Goal: Find specific page/section: Find specific page/section

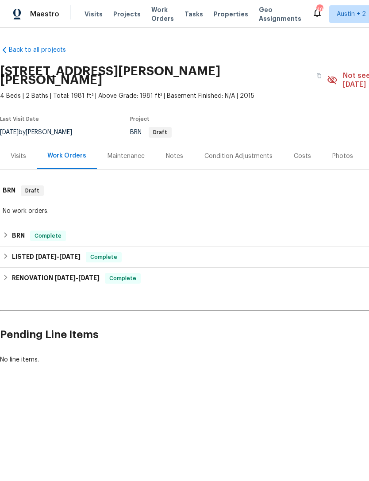
click at [214, 10] on span "Properties" at bounding box center [231, 14] width 35 height 9
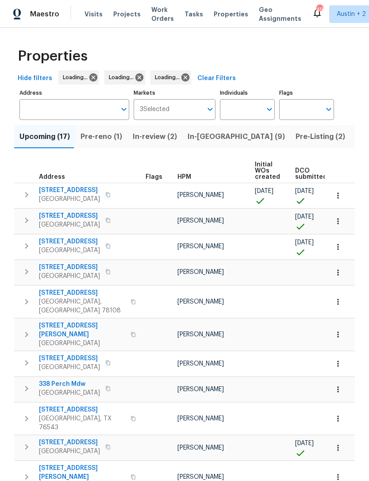
click at [151, 134] on span "In-review (2)" at bounding box center [155, 137] width 44 height 12
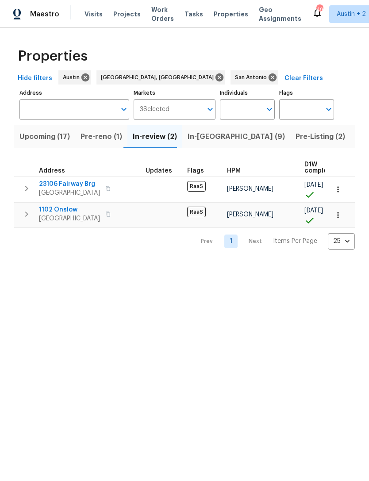
click at [97, 137] on span "Pre-reno (1)" at bounding box center [102, 137] width 42 height 12
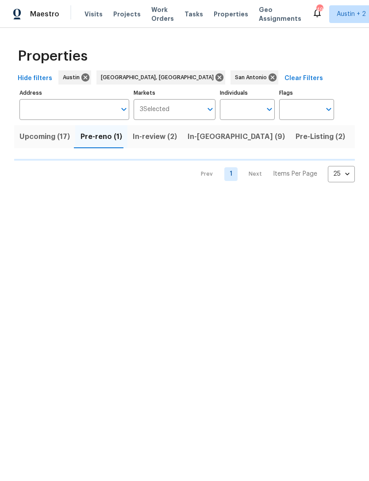
click at [201, 134] on span "In-[GEOGRAPHIC_DATA] (9)" at bounding box center [236, 137] width 97 height 12
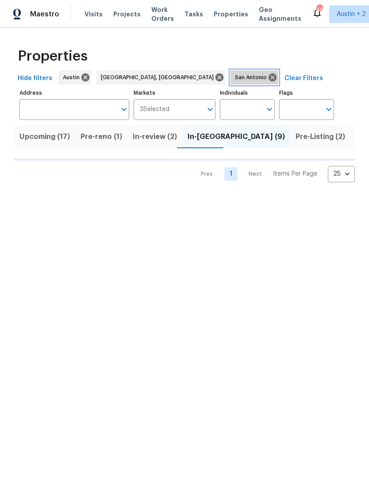
click at [269, 76] on icon at bounding box center [273, 78] width 8 height 8
